Goal: Information Seeking & Learning: Learn about a topic

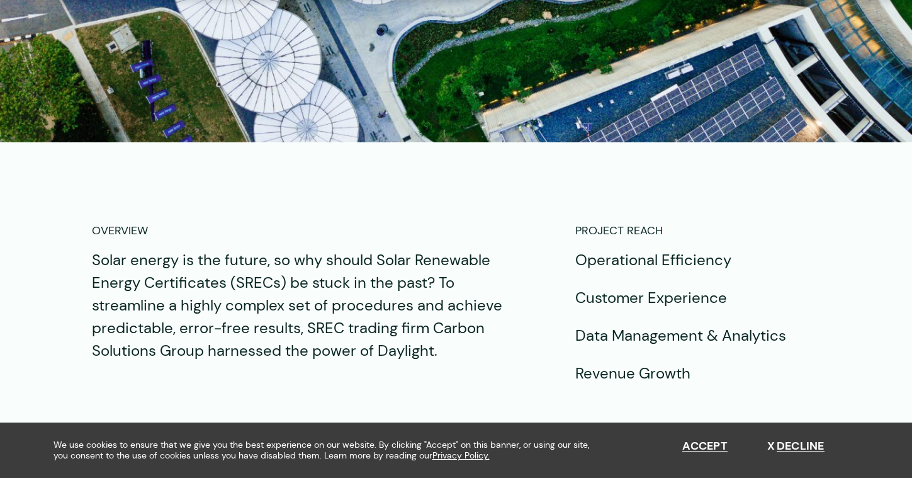
scroll to position [680, 0]
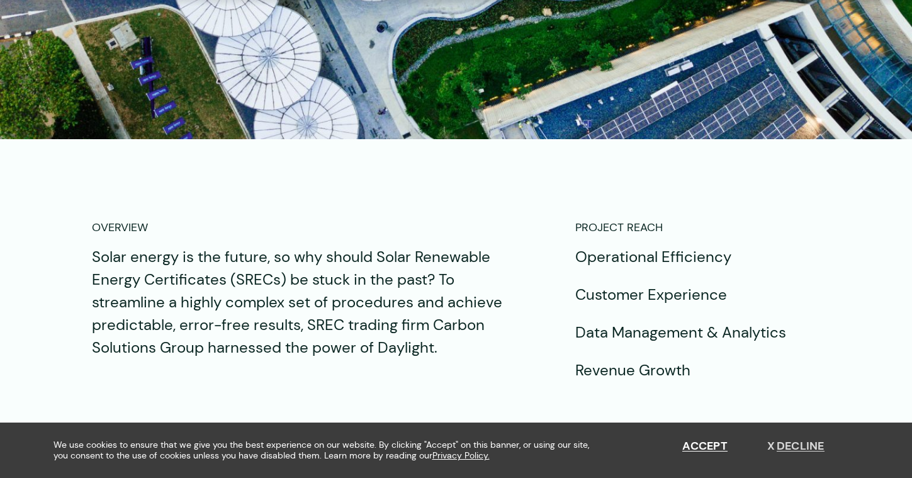
click at [795, 447] on button "Decline" at bounding box center [795, 446] width 57 height 14
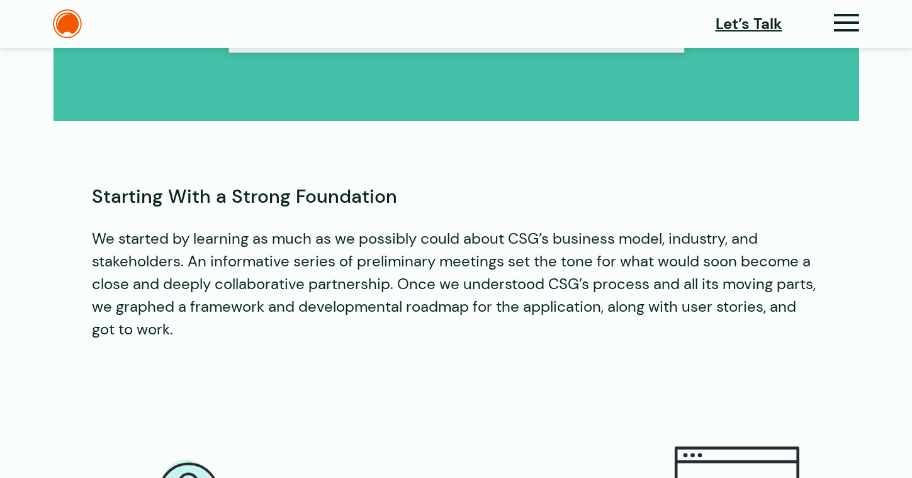
scroll to position [5057, 0]
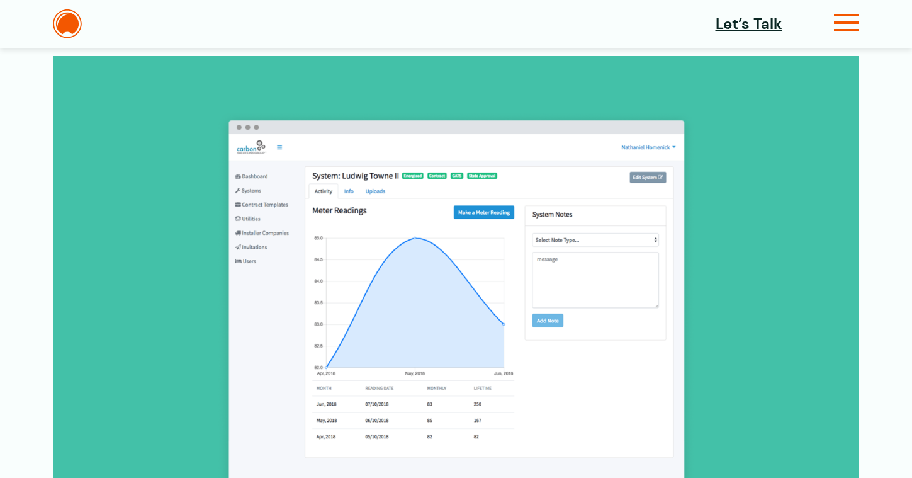
click at [845, 22] on icon at bounding box center [847, 27] width 26 height 13
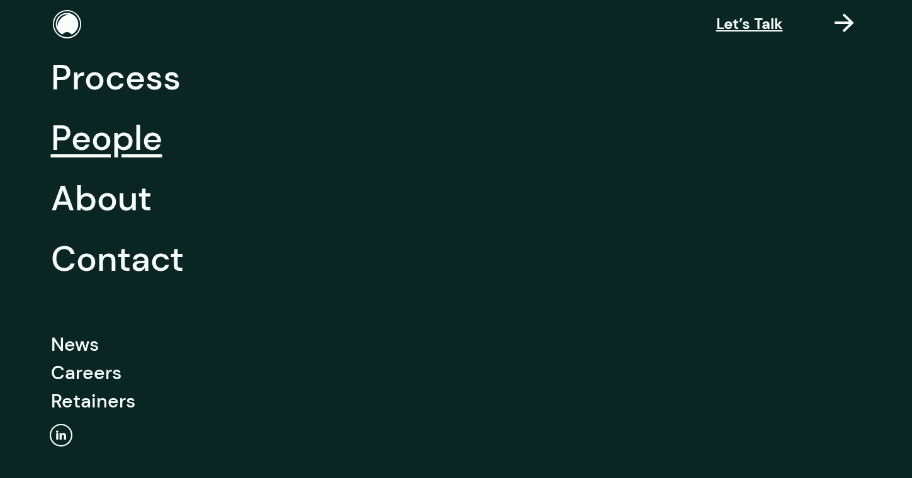
scroll to position [205, 0]
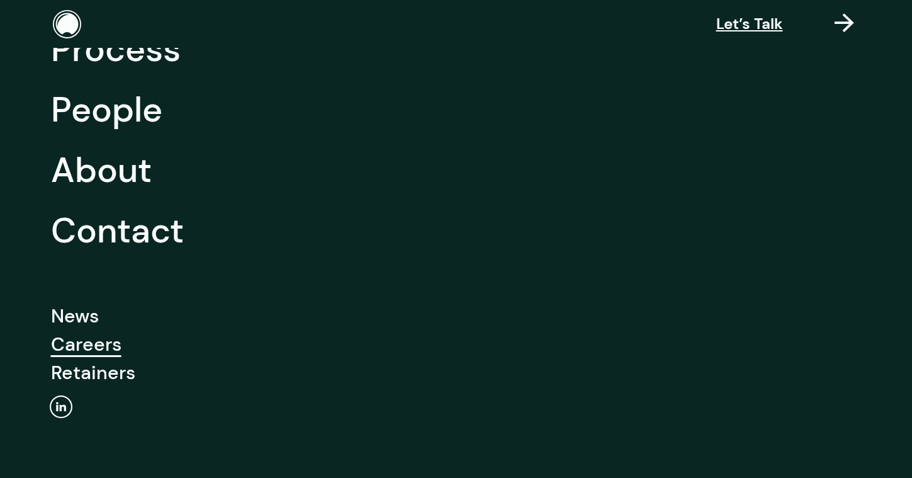
click at [93, 346] on link "Careers" at bounding box center [86, 344] width 71 height 28
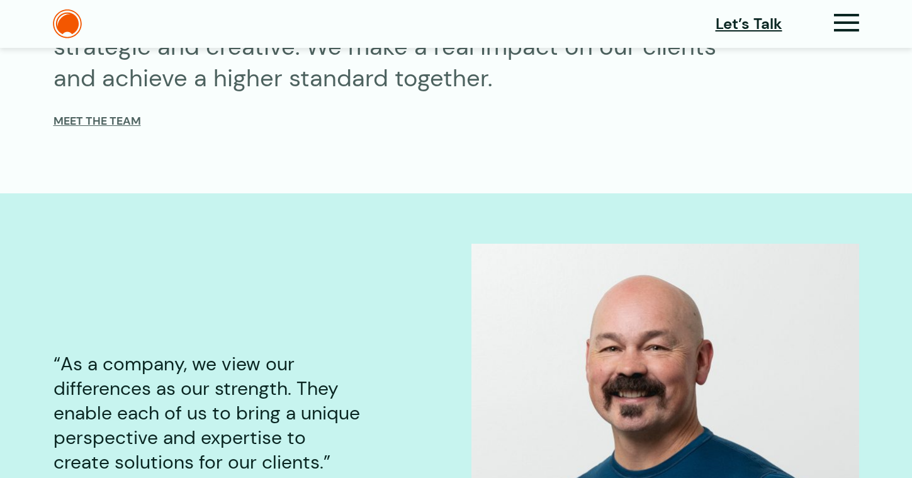
scroll to position [889, 0]
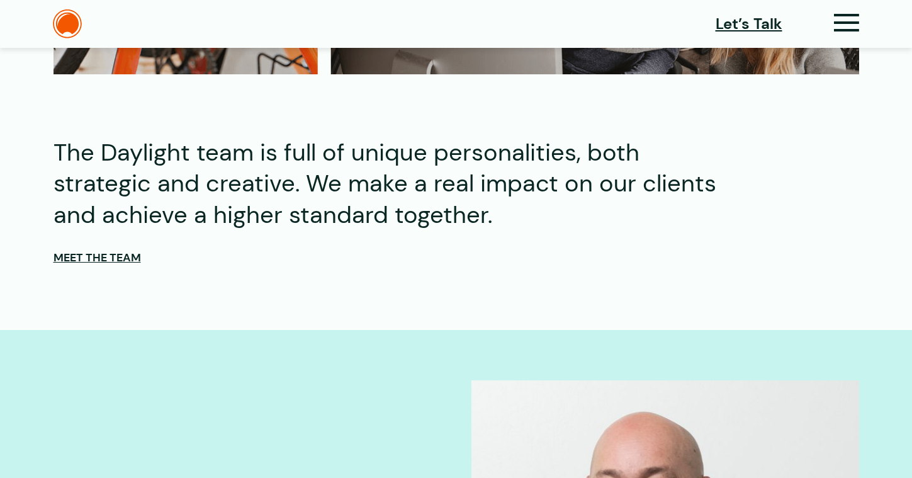
click at [96, 258] on span "Meet the Team" at bounding box center [97, 258] width 87 height 14
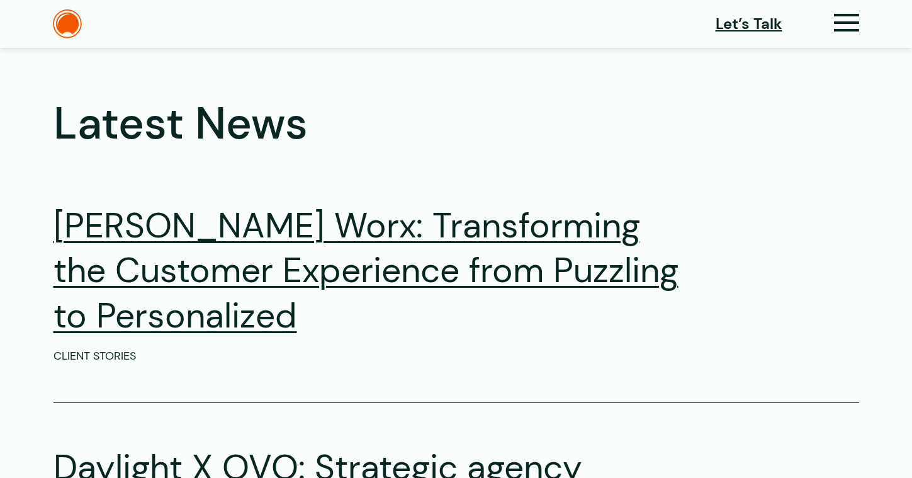
scroll to position [1577, 0]
